Goal: Navigation & Orientation: Understand site structure

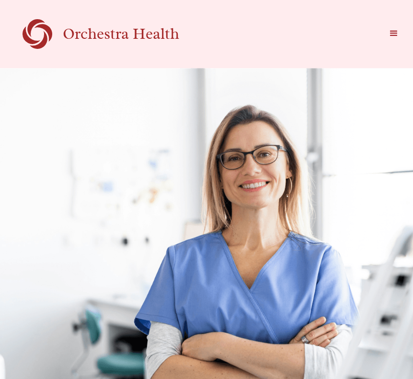
click at [388, 37] on div "menu" at bounding box center [394, 34] width 12 height 12
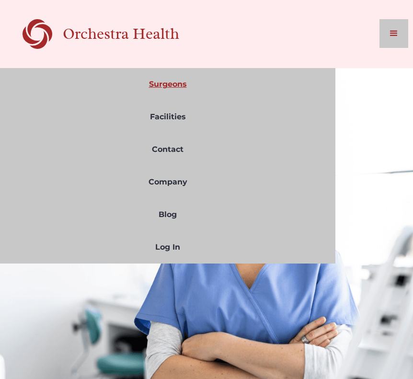
click at [169, 87] on link "Surgeons" at bounding box center [168, 84] width 336 height 33
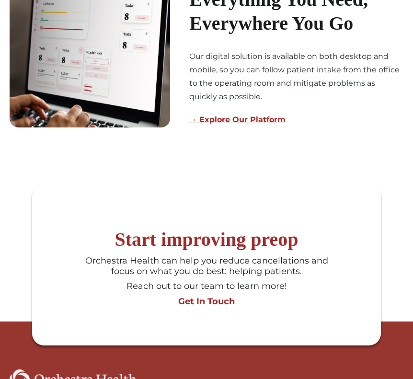
scroll to position [1033, 0]
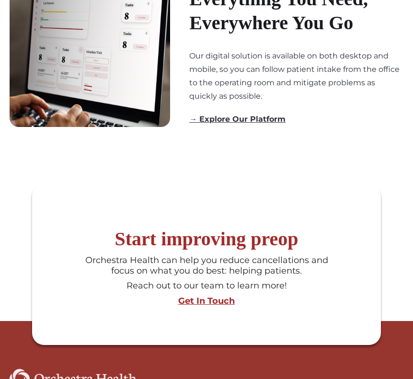
click at [196, 120] on link "→ Explore Our Platform" at bounding box center [237, 119] width 96 height 9
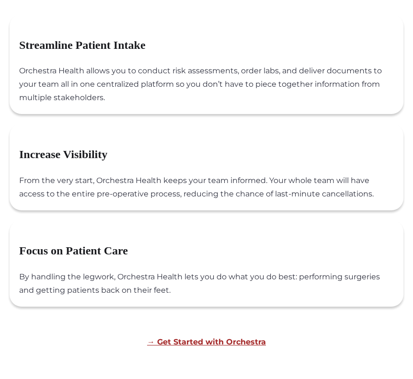
click at [198, 240] on div "Focus on Patient Care By handling the legwork, Orchestra Health lets you do wha…" at bounding box center [211, 273] width 384 height 68
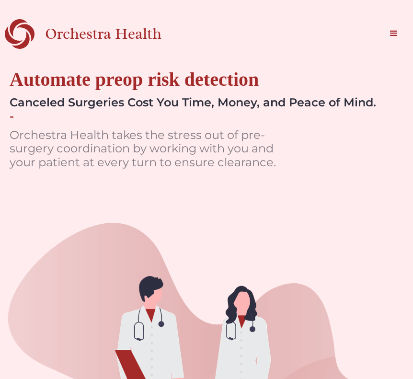
scroll to position [0, 0]
click at [388, 35] on div "menu" at bounding box center [394, 34] width 12 height 12
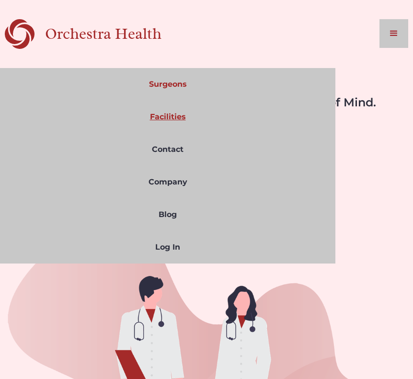
click at [166, 114] on link "Facilities" at bounding box center [168, 117] width 336 height 33
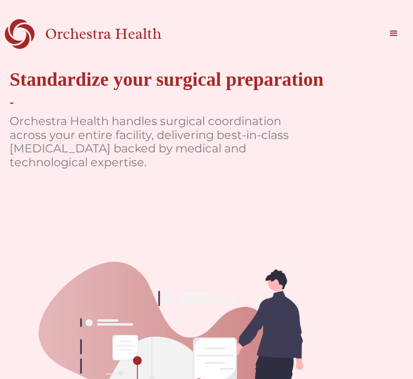
click at [396, 34] on div "menu" at bounding box center [394, 34] width 12 height 12
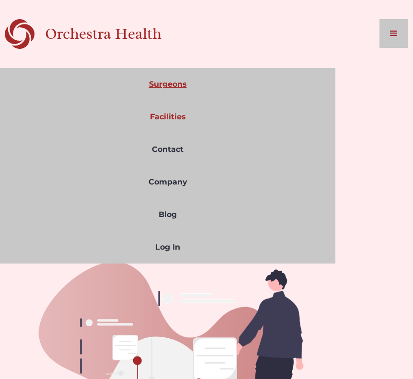
click at [170, 91] on link "Surgeons" at bounding box center [168, 84] width 336 height 33
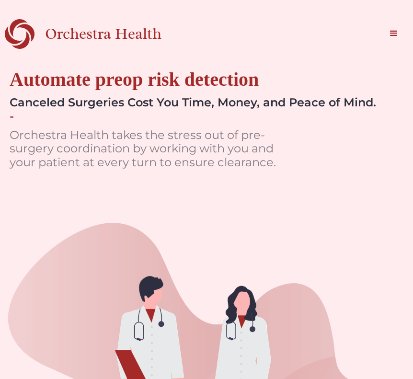
click at [123, 36] on div "Orchestra Health" at bounding box center [120, 34] width 150 height 20
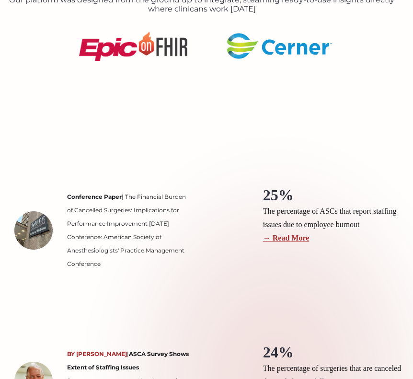
scroll to position [1497, 0]
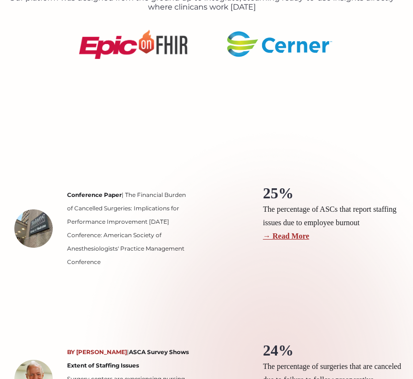
click at [315, 128] on section "Conference Paper | The Financial Burden of Cancelled Surgeries: Implications fo…" at bounding box center [206, 379] width 413 height 545
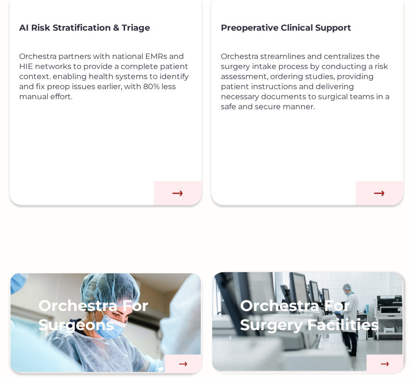
scroll to position [721, 0]
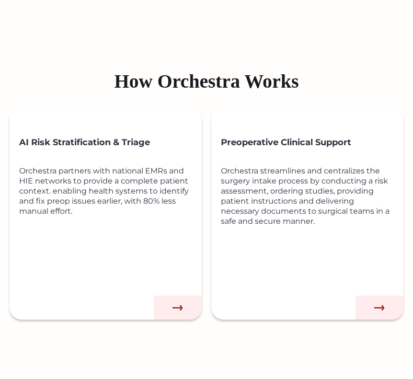
click at [375, 296] on img at bounding box center [380, 308] width 48 height 24
click at [173, 302] on img at bounding box center [178, 308] width 48 height 24
click at [371, 292] on div "Preoperative Clinical Support Orchestra streamlines and centralizes the surgery…" at bounding box center [312, 223] width 183 height 193
click at [371, 299] on img at bounding box center [380, 308] width 48 height 24
click at [371, 300] on img at bounding box center [380, 308] width 48 height 24
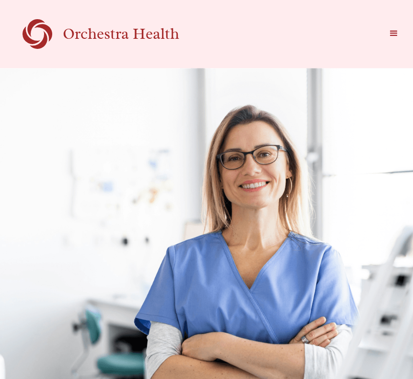
scroll to position [0, 0]
click at [386, 36] on div "menu" at bounding box center [394, 33] width 29 height 29
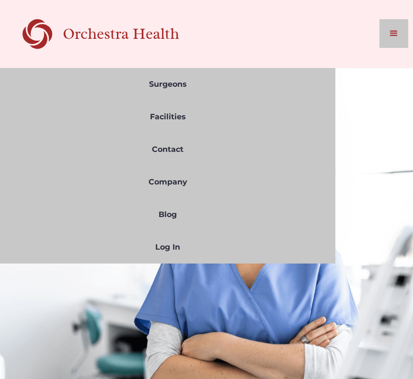
click at [202, 46] on link "Orchestra Health" at bounding box center [109, 34] width 208 height 30
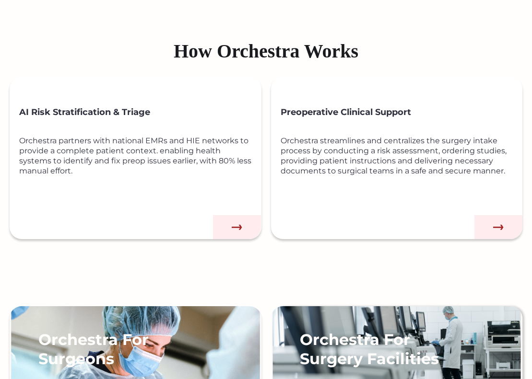
scroll to position [489, 0]
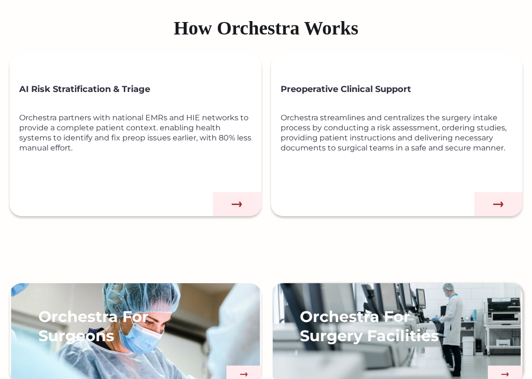
click at [413, 196] on img at bounding box center [498, 204] width 48 height 24
click at [413, 198] on img at bounding box center [498, 204] width 48 height 24
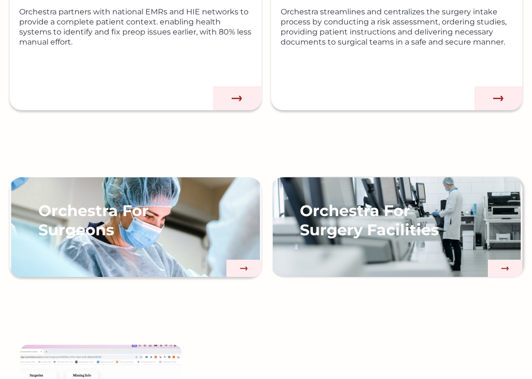
scroll to position [670, 0]
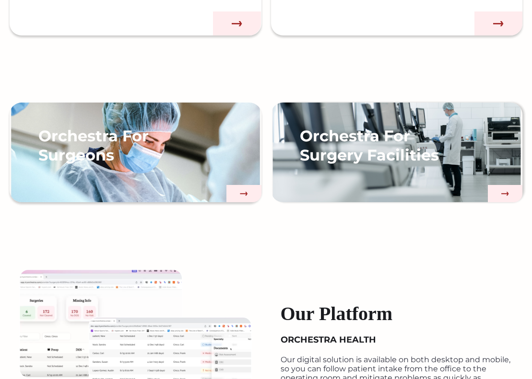
click at [350, 171] on div "Orchestra For Surgery Facilities" at bounding box center [397, 162] width 252 height 81
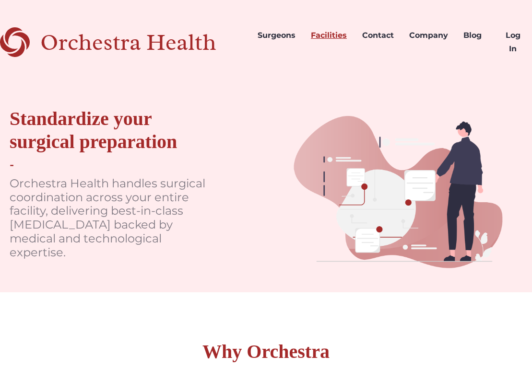
click at [325, 33] on link "Facilities" at bounding box center [328, 42] width 51 height 46
click at [287, 36] on link "Surgeons" at bounding box center [276, 42] width 53 height 46
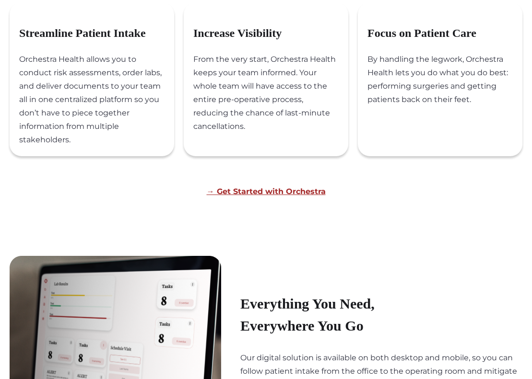
scroll to position [390, 0]
